Goal: Communication & Community: Ask a question

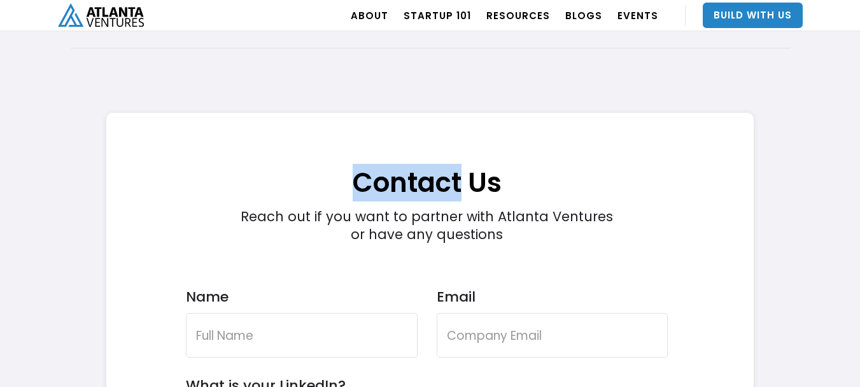
scroll to position [3598, 0]
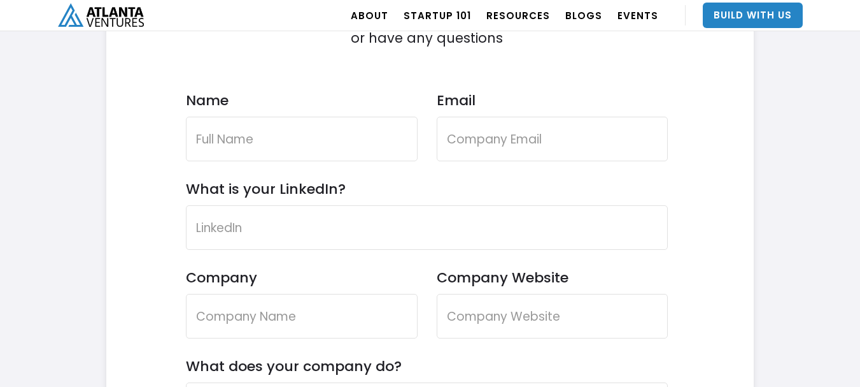
scroll to position [3789, 0]
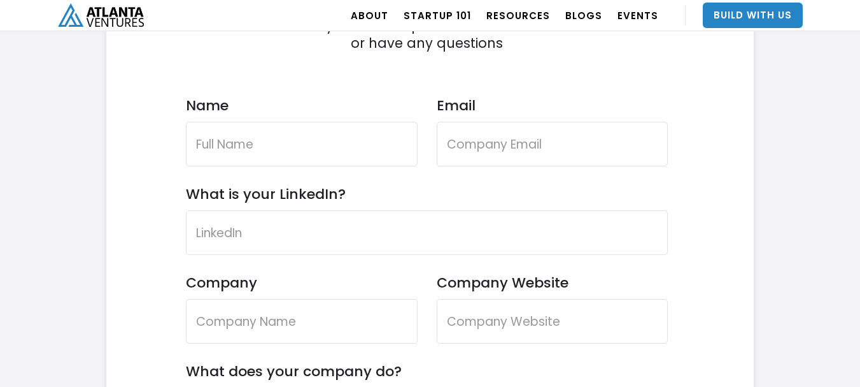
drag, startPoint x: 179, startPoint y: 159, endPoint x: 278, endPoint y: 175, distance: 100.1
click at [180, 159] on div "Contact Us Reach out if you want to partner with Atlanta Ventures or have any q…" at bounding box center [426, 350] width 603 height 857
drag, startPoint x: 244, startPoint y: 139, endPoint x: 267, endPoint y: 165, distance: 34.7
click at [244, 141] on input "Name" at bounding box center [302, 144] width 232 height 45
type input "[PERSON_NAME]"
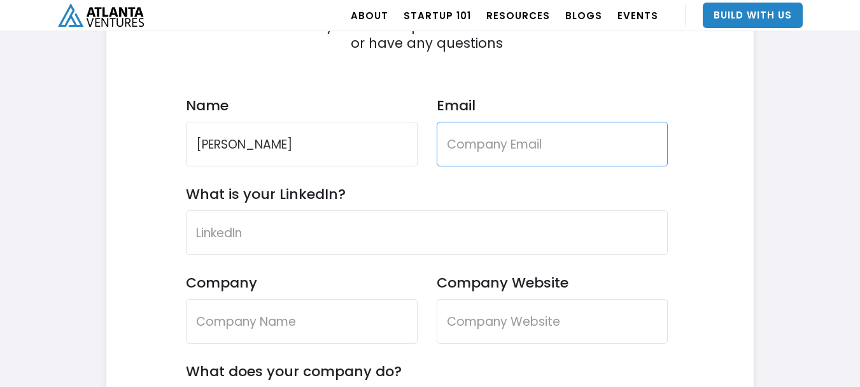
type input "[PERSON_NAME][EMAIL_ADDRESS][DOMAIN_NAME]"
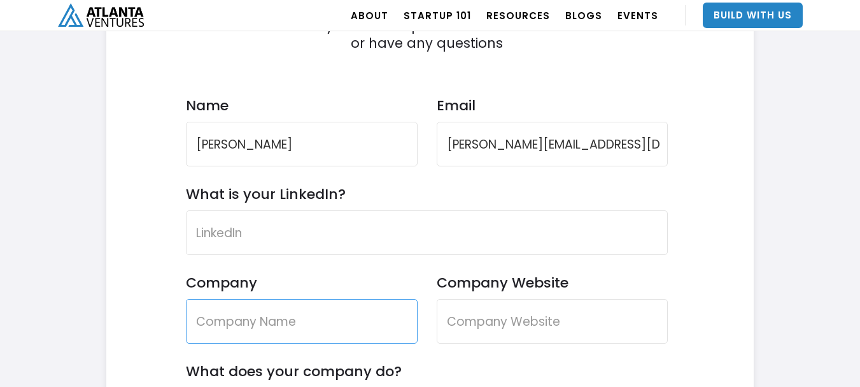
type input "Crestpoint Cleaning Services"
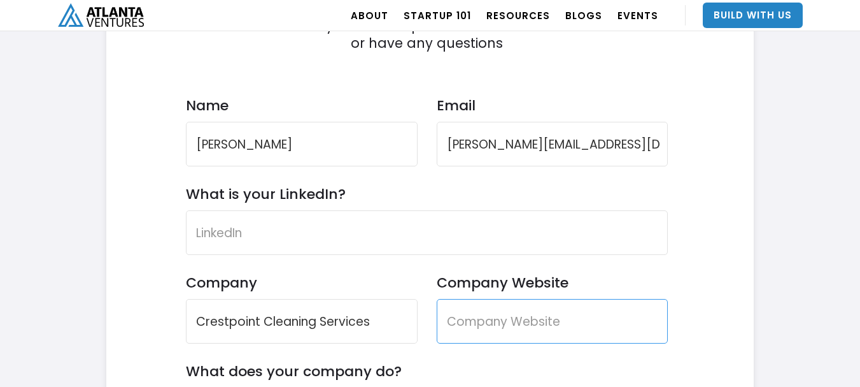
type input "Crestpoint Cleaning Services"
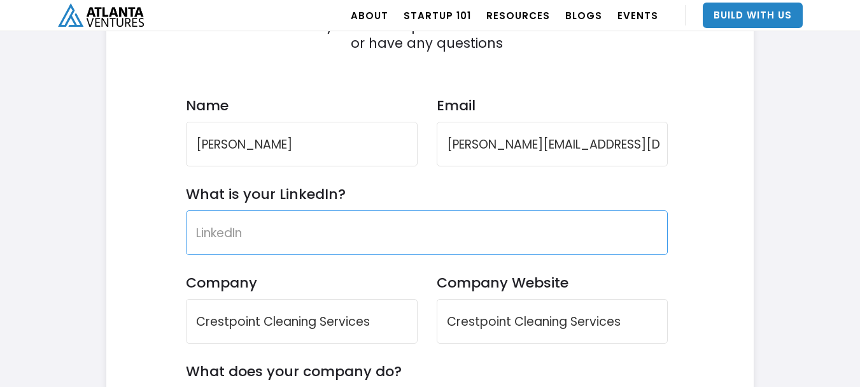
click at [266, 220] on input "What is your LinkedIn?" at bounding box center [427, 232] width 483 height 45
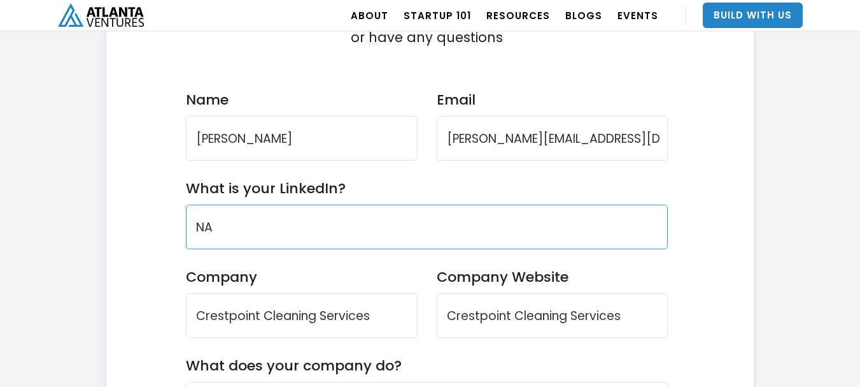
type input "NA"
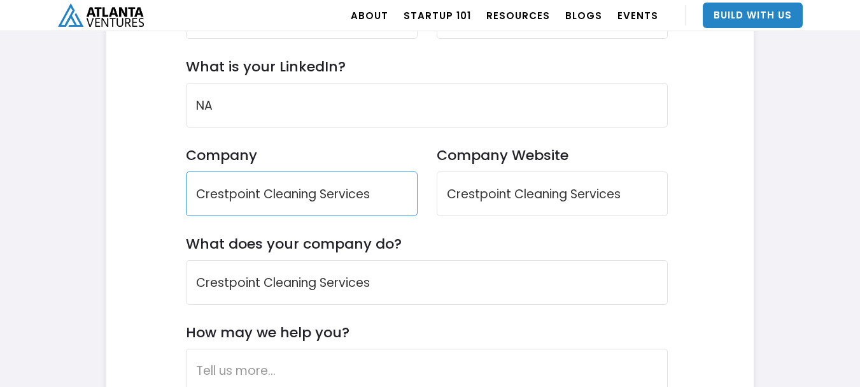
scroll to position [3980, 0]
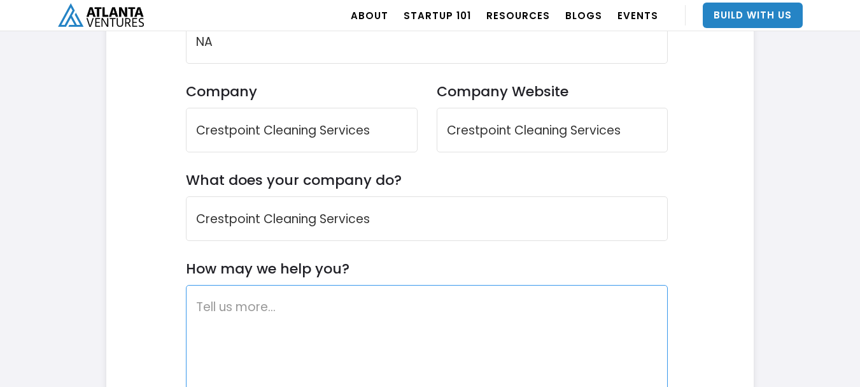
drag, startPoint x: 262, startPoint y: 332, endPoint x: 199, endPoint y: 306, distance: 68.2
click at [262, 332] on textarea "How may we help you?" at bounding box center [427, 348] width 483 height 127
paste textarea "Recently I was in the neighborhood and I thought I would reach out to offer a p…"
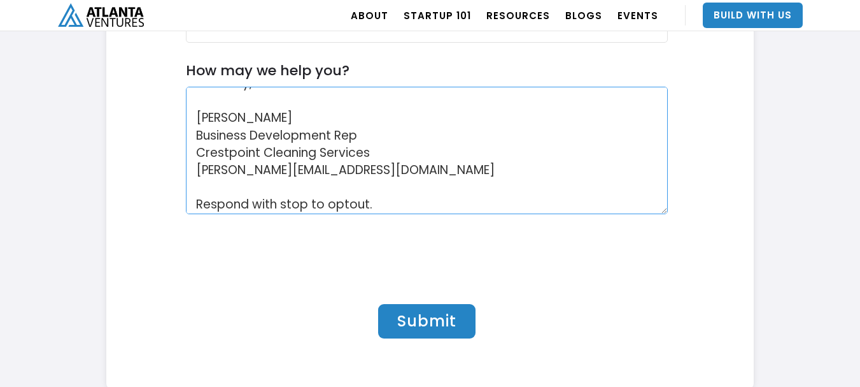
scroll to position [4196, 0]
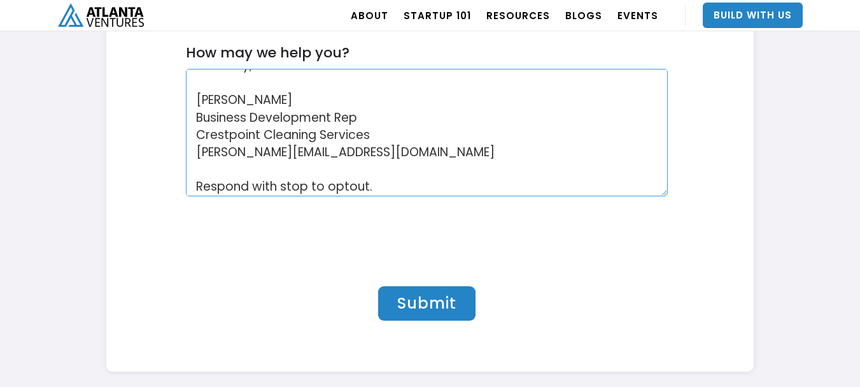
paste textarea "Contact Form"
type textarea "Recently I was in the neighborhood and I thought I would reach out to offer a p…"
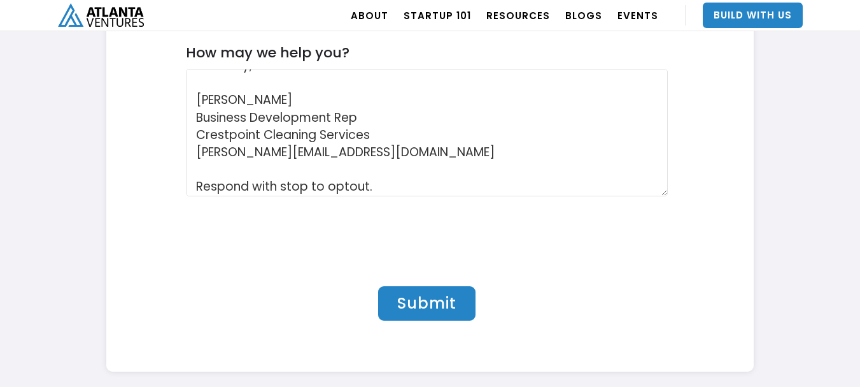
click at [460, 306] on input "Submit" at bounding box center [426, 303] width 97 height 34
type input "Submit"
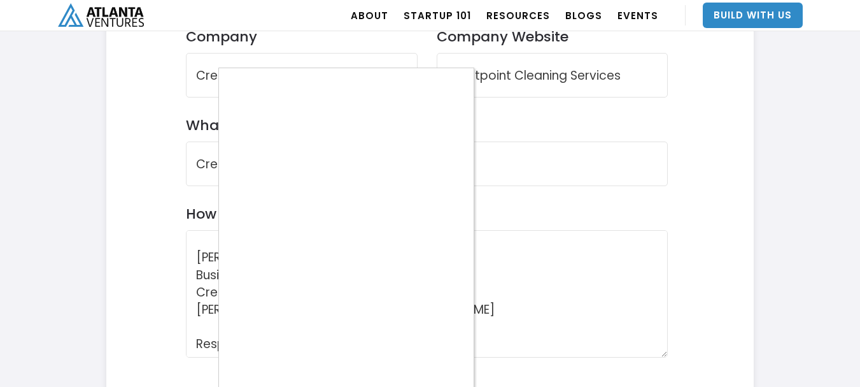
scroll to position [168, 0]
